Goal: Task Accomplishment & Management: Manage account settings

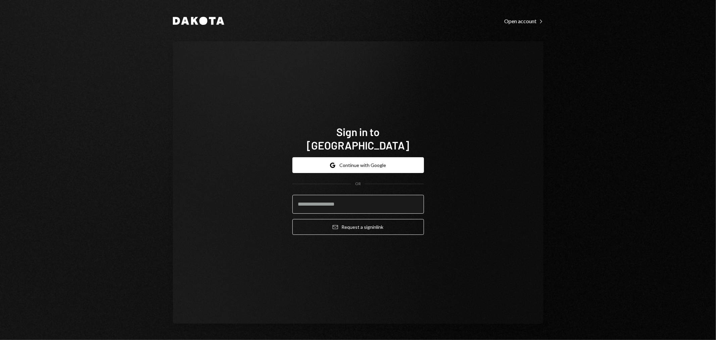
click at [345, 195] on input "email" at bounding box center [358, 204] width 132 height 19
click at [0, 340] on com-1password-button at bounding box center [0, 340] width 0 height 0
type input "**********"
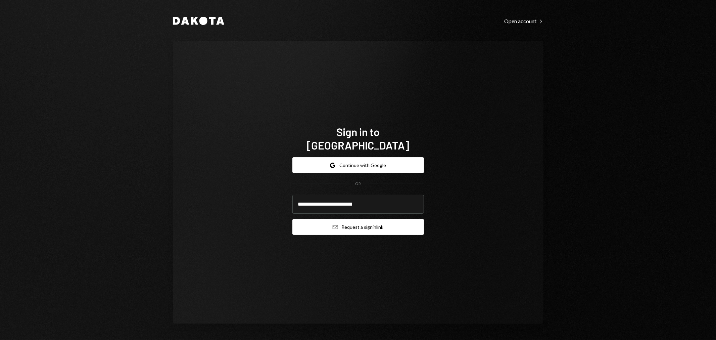
click at [349, 219] on button "Email Request a sign in link" at bounding box center [358, 227] width 132 height 16
